Goal: Task Accomplishment & Management: Complete application form

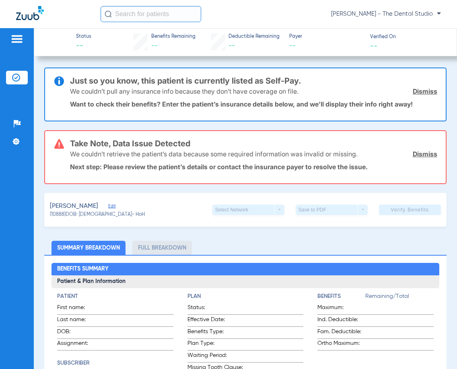
click at [425, 155] on link "Dismiss" at bounding box center [425, 154] width 25 height 8
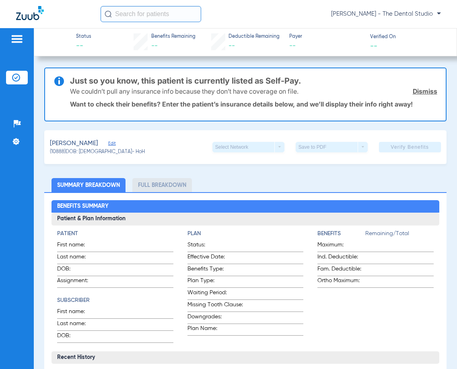
click at [424, 92] on link "Dismiss" at bounding box center [425, 91] width 25 height 8
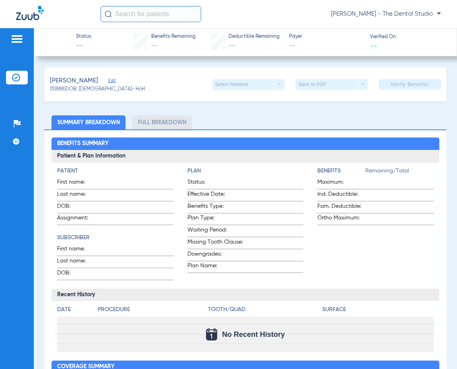
click at [383, 88] on app-verify-button "Verify Benefits" at bounding box center [410, 84] width 62 height 10
click at [114, 82] on span "Edit" at bounding box center [111, 82] width 7 height 8
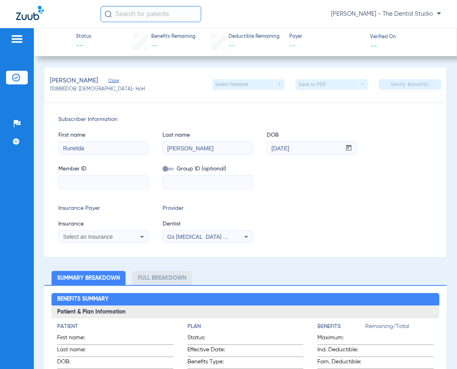
click at [80, 181] on input at bounding box center [103, 182] width 89 height 13
click at [76, 185] on input at bounding box center [103, 182] width 89 height 13
paste input "U9688587801"
type input "U96885878"
click at [118, 241] on div "Select an Insurance" at bounding box center [103, 237] width 89 height 10
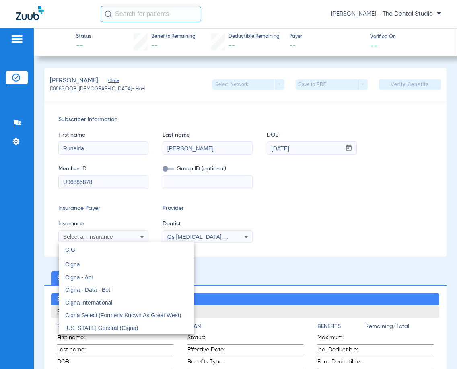
type input "CIG"
click at [120, 269] on mat-option "Cigna" at bounding box center [126, 265] width 135 height 13
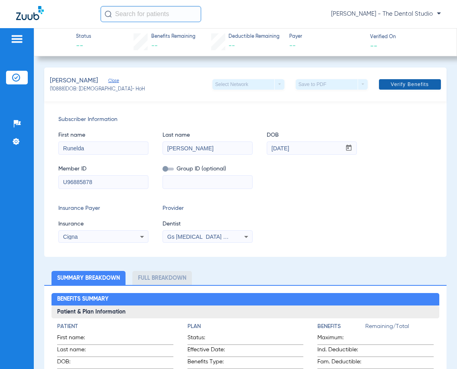
click at [417, 80] on span at bounding box center [410, 84] width 62 height 19
